Goal: Book appointment/travel/reservation

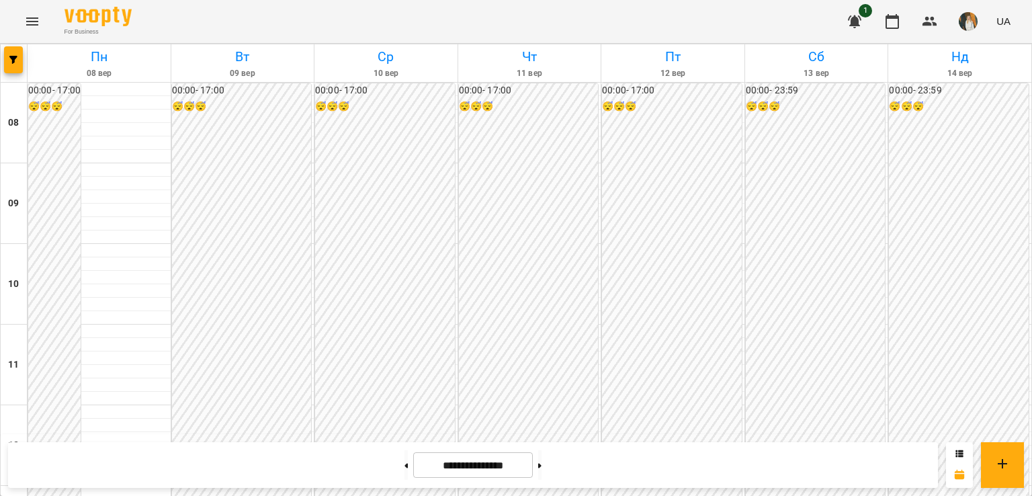
scroll to position [669, 0]
click at [541, 461] on button at bounding box center [539, 465] width 3 height 30
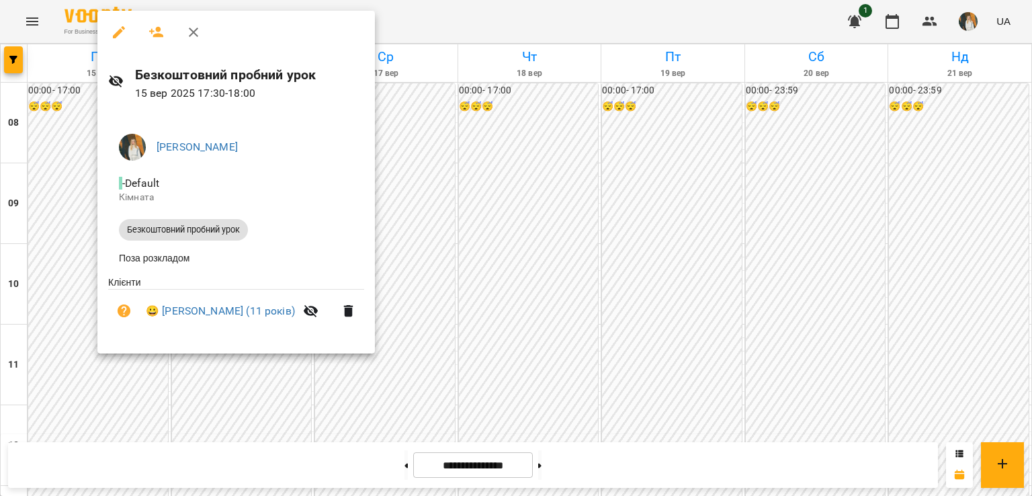
click at [496, 154] on div at bounding box center [516, 248] width 1032 height 496
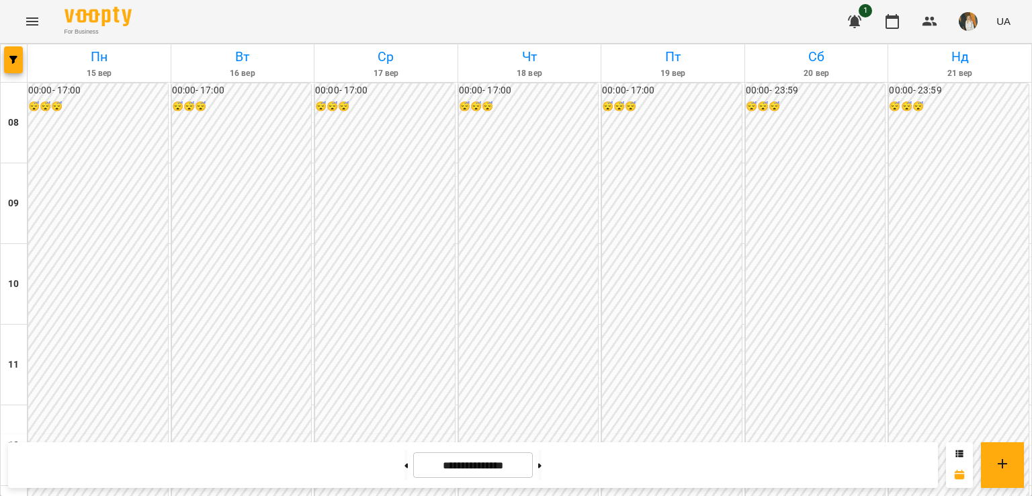
scroll to position [666, 0]
click at [541, 463] on button at bounding box center [539, 465] width 3 height 30
click at [404, 468] on button at bounding box center [405, 465] width 3 height 30
type input "**********"
